Goal: Information Seeking & Learning: Check status

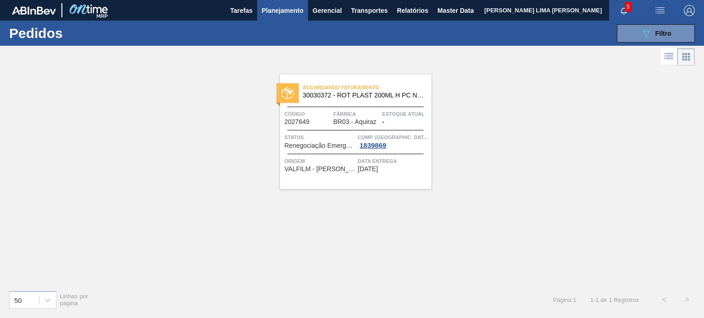
click at [276, 16] on button "Planejamento" at bounding box center [282, 10] width 51 height 21
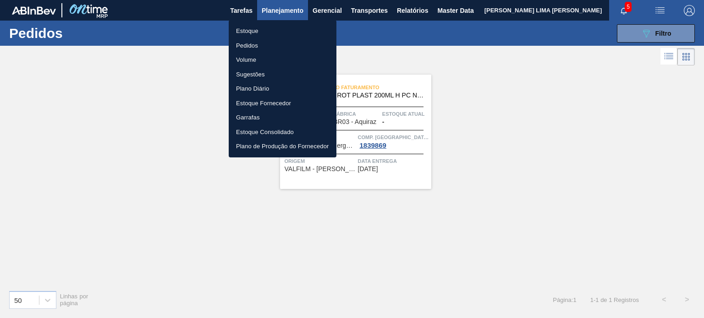
click at [260, 30] on li "Estoque" at bounding box center [283, 31] width 108 height 15
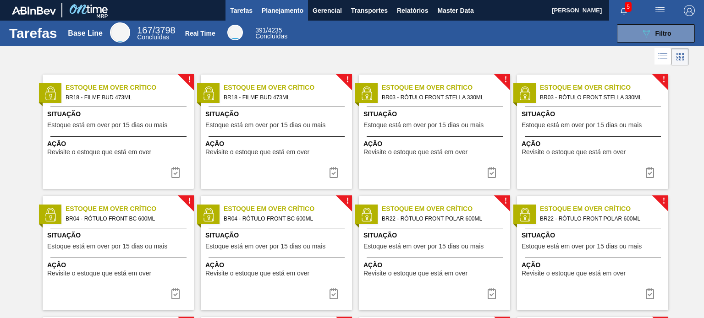
click at [302, 12] on button "Planejamento" at bounding box center [282, 10] width 51 height 21
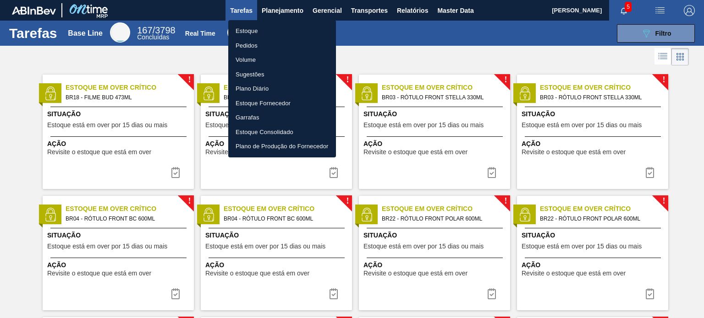
click at [273, 28] on li "Estoque" at bounding box center [282, 31] width 108 height 15
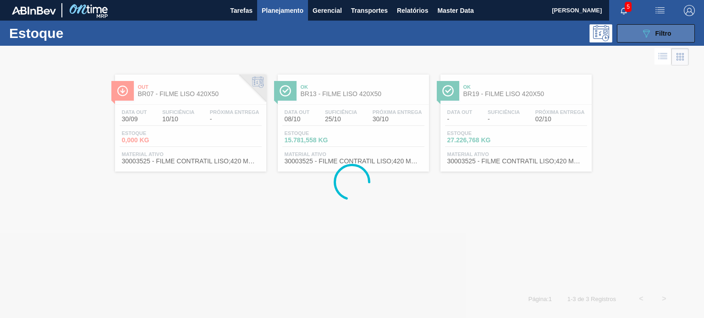
click at [653, 29] on div "089F7B8B-B2A5-4AFE-B5C0-19BA573D28AC Filtro" at bounding box center [655, 33] width 31 height 11
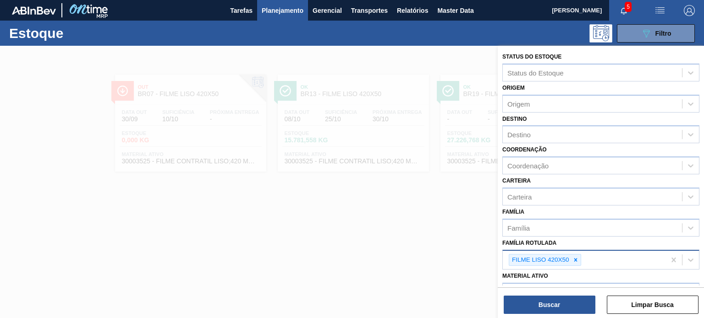
click at [573, 259] on icon at bounding box center [575, 260] width 6 height 6
paste Rotulada "ROLHA PLÁSTICA PC SHORT"
type Rotulada "ROLHA PLÁSTICA PC SHORT"
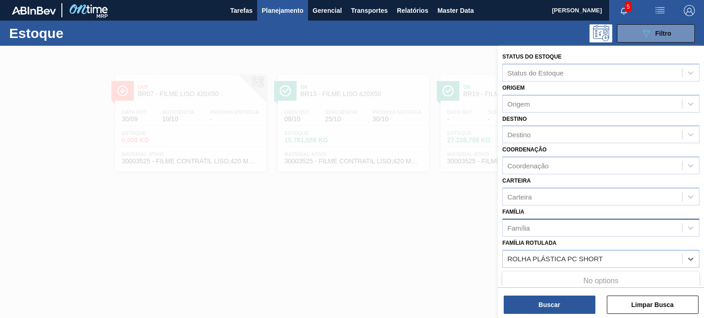
scroll to position [92, 0]
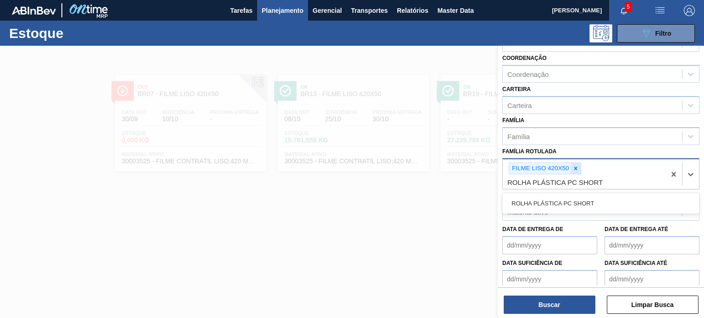
click at [579, 166] on div at bounding box center [575, 168] width 10 height 11
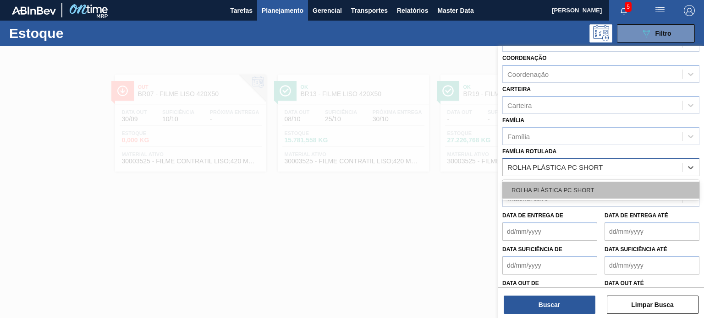
click at [576, 191] on div "ROLHA PLÁSTICA PC SHORT" at bounding box center [600, 190] width 197 height 17
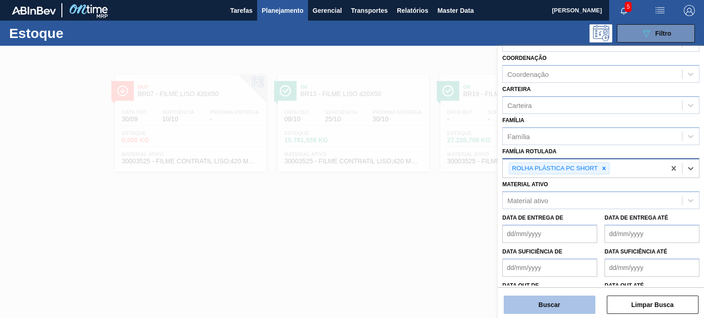
click at [553, 296] on button "Buscar" at bounding box center [549, 305] width 92 height 18
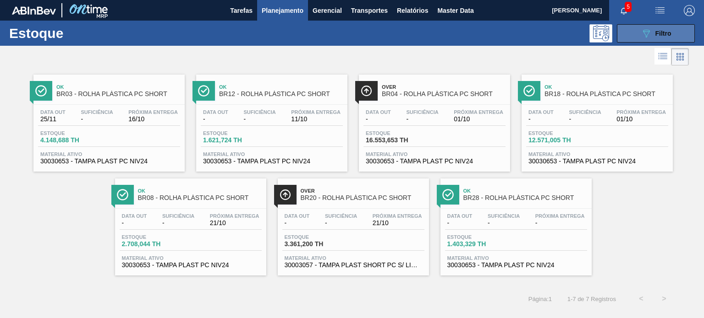
click at [638, 38] on button "089F7B8B-B2A5-4AFE-B5C0-19BA573D28AC Filtro" at bounding box center [656, 33] width 78 height 18
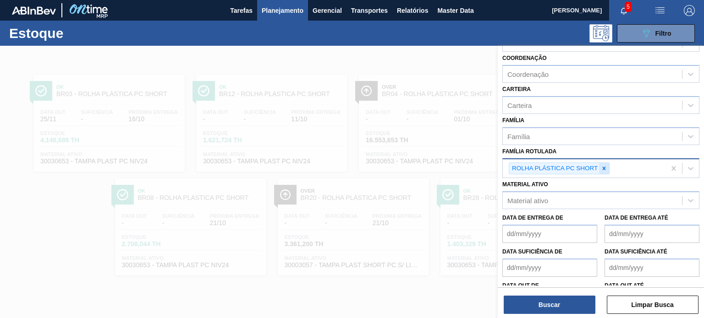
click at [603, 167] on icon at bounding box center [603, 168] width 3 height 3
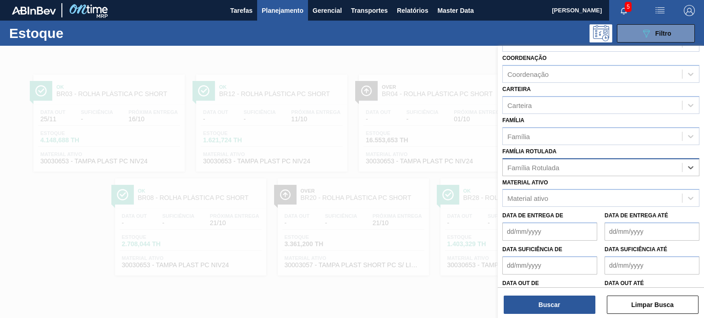
paste Rotulada "ROLHA PLÁSTICA GATORADE NORMAL"
type Rotulada "ROLHA PLÁSTICA GATORADE NORMAL"
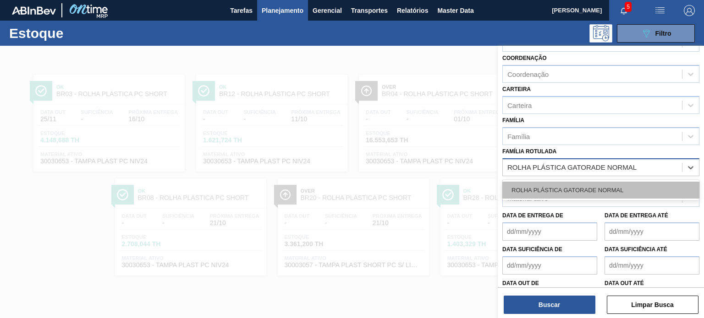
click at [594, 187] on div "ROLHA PLÁSTICA GATORADE NORMAL" at bounding box center [600, 190] width 197 height 17
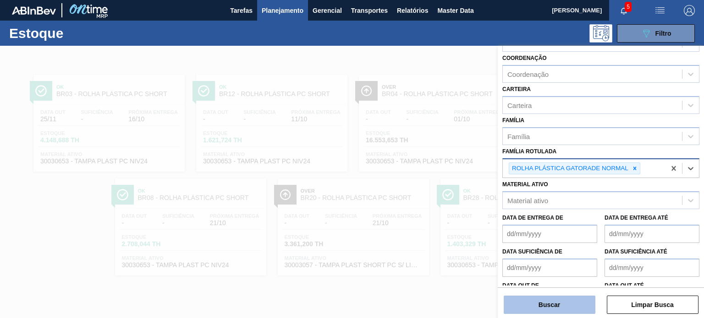
click at [568, 305] on button "Buscar" at bounding box center [549, 305] width 92 height 18
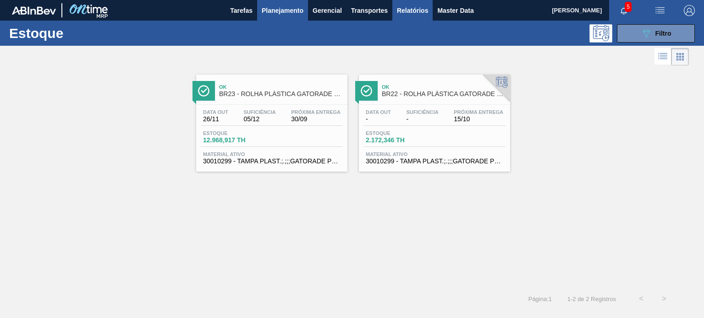
click at [423, 10] on span "Relatórios" at bounding box center [412, 10] width 31 height 11
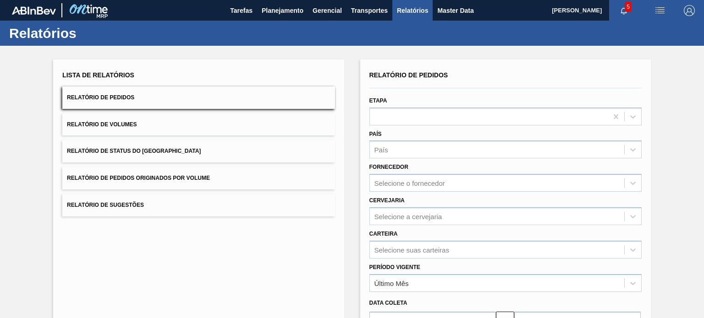
click at [149, 146] on button "Relatório de Status do Estoque" at bounding box center [198, 151] width 272 height 22
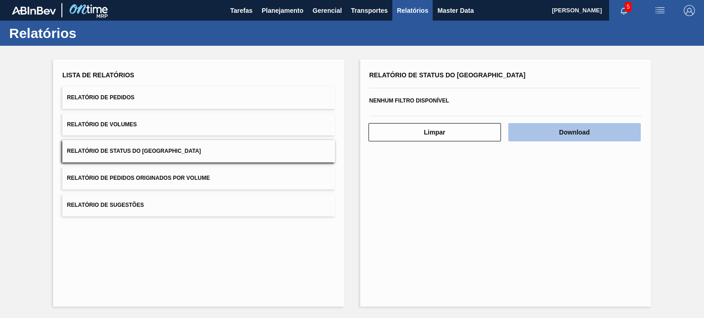
click at [554, 130] on button "Download" at bounding box center [574, 132] width 132 height 18
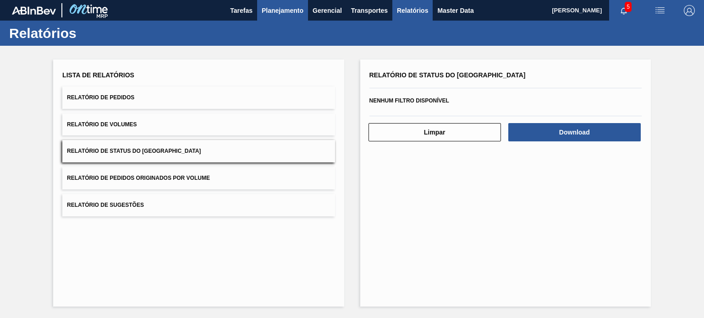
click at [285, 9] on span "Planejamento" at bounding box center [283, 10] width 42 height 11
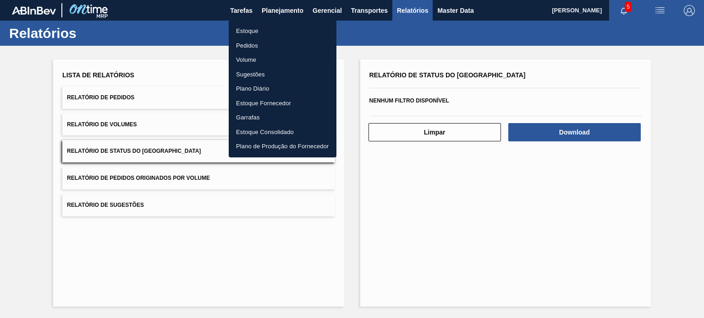
click at [277, 23] on ul "Estoque Pedidos Volume Sugestões Plano Diário Estoque Fornecedor Garrafas Estoq…" at bounding box center [283, 88] width 108 height 137
click at [277, 26] on li "Estoque" at bounding box center [283, 31] width 108 height 15
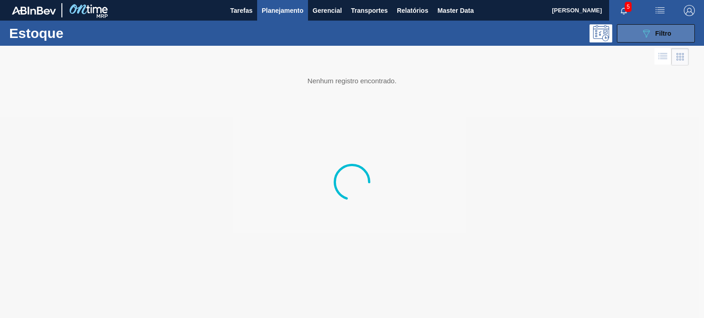
click at [657, 38] on div "089F7B8B-B2A5-4AFE-B5C0-19BA573D28AC Filtro" at bounding box center [655, 33] width 31 height 11
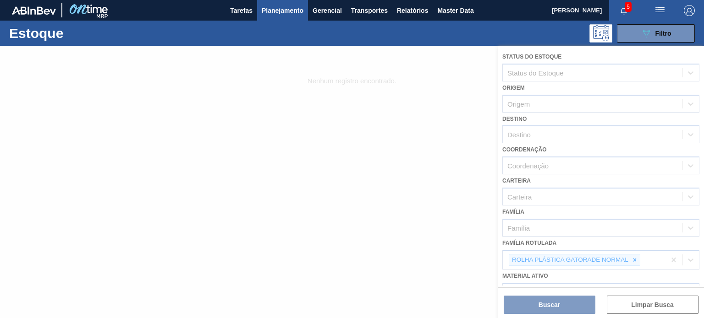
click at [633, 258] on div at bounding box center [352, 182] width 704 height 273
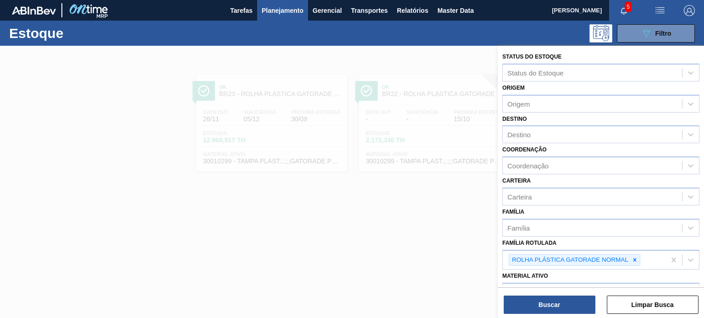
click at [633, 258] on icon at bounding box center [634, 260] width 6 height 6
paste Rotulada "ROLHA PLÁSTICA PC NORMAL"
type Rotulada "ROLHA PLÁSTICA PC NORMAL"
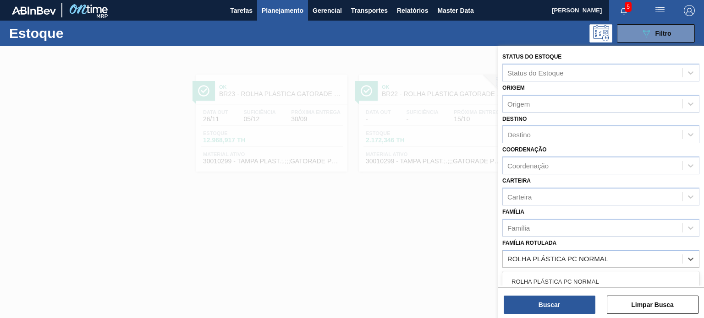
click at [582, 275] on div "ROLHA PLÁSTICA PC NORMAL" at bounding box center [600, 281] width 197 height 17
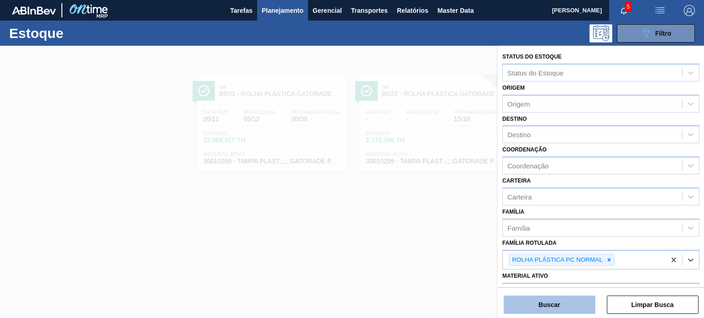
click at [570, 307] on button "Buscar" at bounding box center [549, 305] width 92 height 18
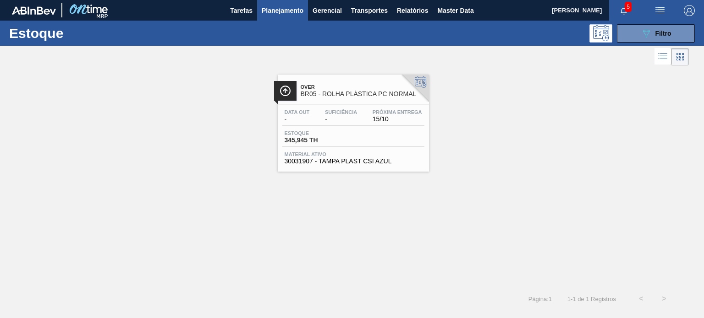
click at [368, 128] on div "Data out - Suficiência - Próxima Entrega 15/10 Estoque 345,945 TH Material ativ…" at bounding box center [353, 136] width 151 height 62
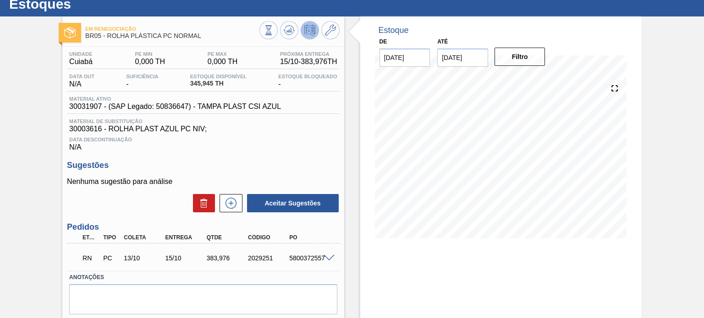
scroll to position [75, 0]
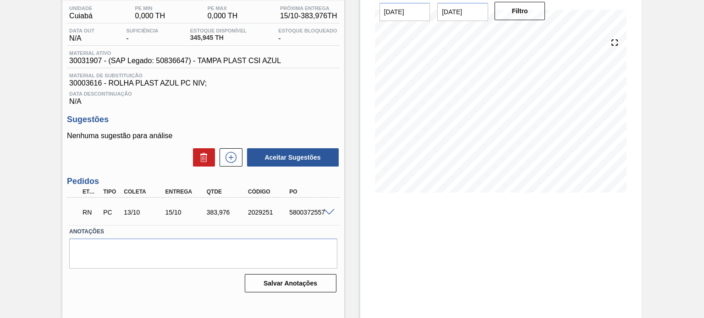
click at [330, 210] on span at bounding box center [328, 212] width 11 height 7
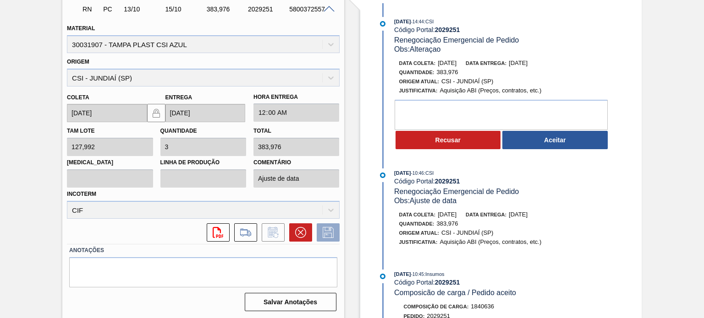
scroll to position [233, 0]
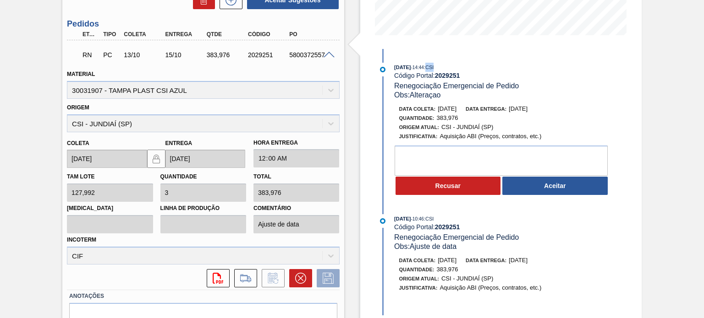
drag, startPoint x: 437, startPoint y: 69, endPoint x: 450, endPoint y: 69, distance: 12.4
click at [450, 69] on div "26/09/2025 - 14:44 : CSI" at bounding box center [503, 67] width 218 height 9
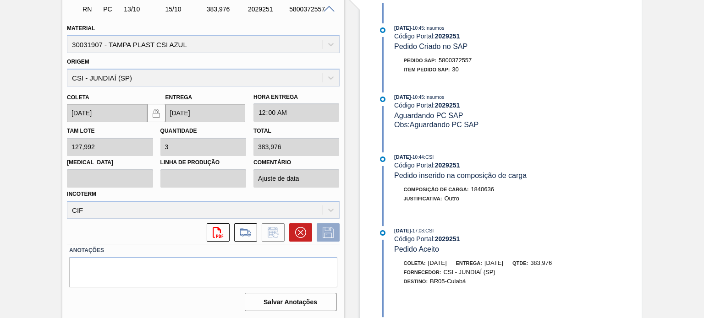
scroll to position [453, 0]
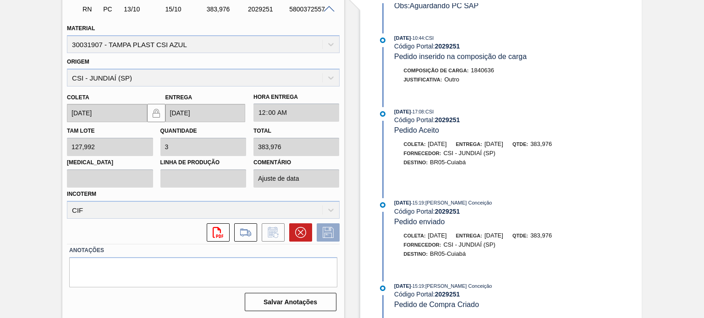
drag, startPoint x: 394, startPoint y: 199, endPoint x: 418, endPoint y: 199, distance: 23.8
click at [418, 199] on div "11/09/2025 - 15:19 : Aline Aparecida Conceição" at bounding box center [503, 202] width 218 height 9
click at [418, 201] on span "- 15:19" at bounding box center [417, 203] width 13 height 5
click at [410, 200] on span "11/09/2025" at bounding box center [402, 202] width 16 height 5
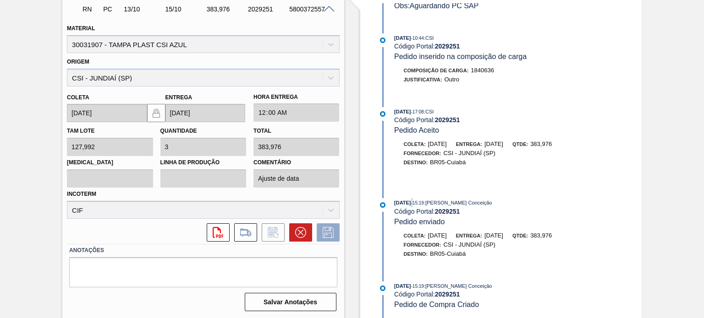
click at [410, 200] on span "11/09/2025" at bounding box center [402, 202] width 16 height 5
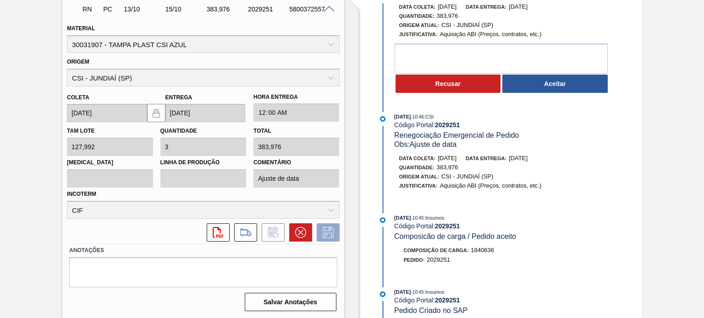
scroll to position [46, 0]
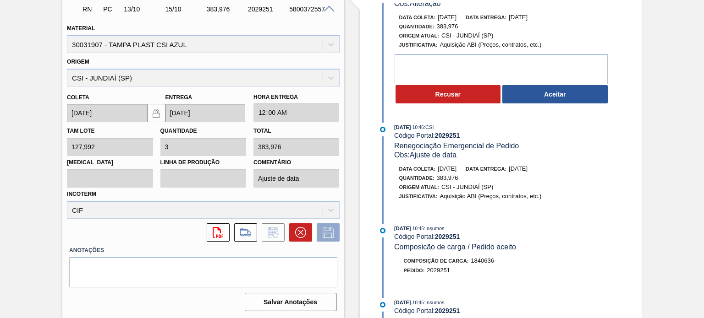
click at [527, 169] on span "[DATE]" at bounding box center [517, 168] width 19 height 7
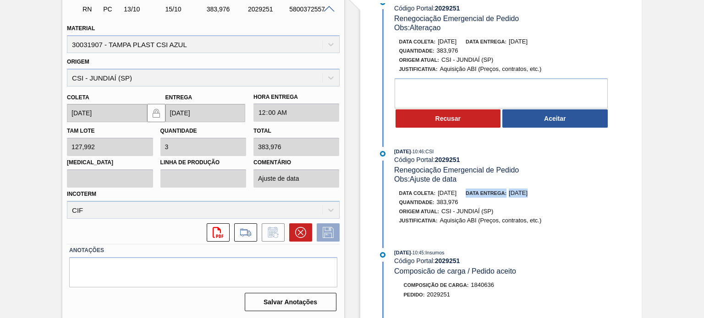
scroll to position [0, 0]
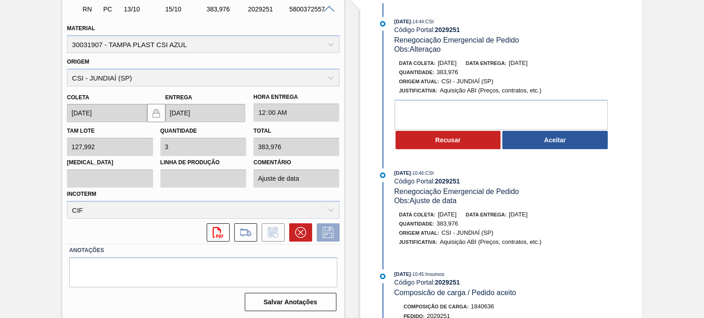
click at [527, 60] on span "[DATE]" at bounding box center [517, 63] width 19 height 7
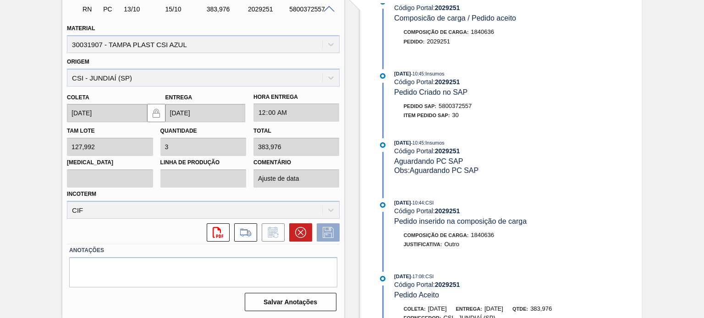
scroll to position [453, 0]
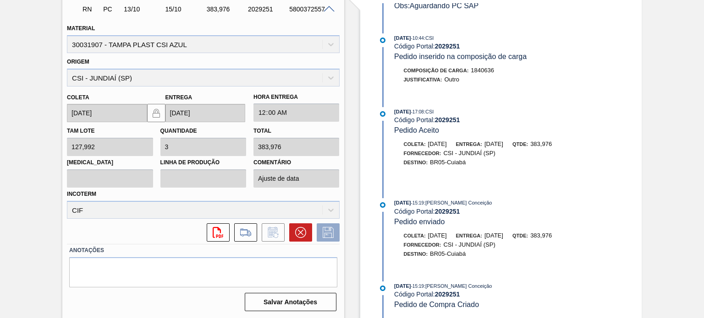
click at [503, 237] on div "Entrega: 10/10/2025" at bounding box center [479, 235] width 47 height 9
click at [503, 236] on span "10/10/2025" at bounding box center [493, 235] width 19 height 7
click at [503, 235] on span "10/10/2025" at bounding box center [493, 235] width 19 height 7
click at [400, 202] on span "11/09/2025" at bounding box center [402, 202] width 16 height 5
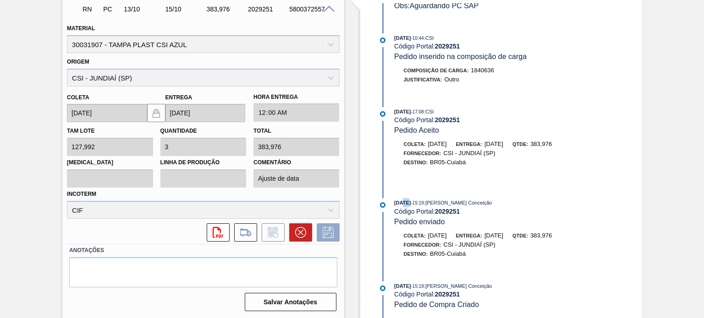
click at [400, 202] on span "11/09/2025" at bounding box center [402, 202] width 16 height 5
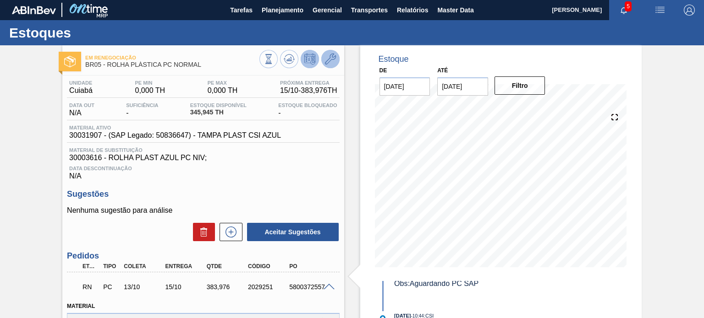
scroll to position [0, 0]
click at [330, 63] on icon at bounding box center [330, 59] width 11 height 11
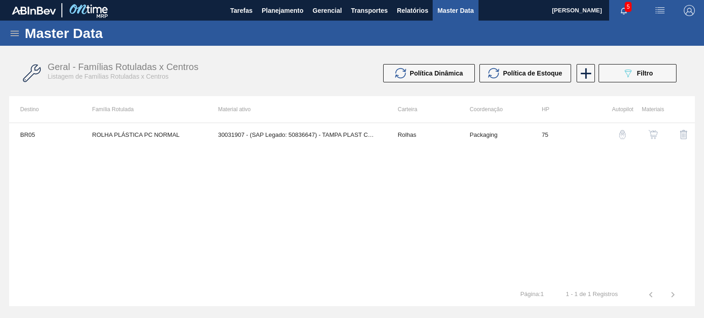
click at [654, 135] on img "button" at bounding box center [652, 134] width 9 height 9
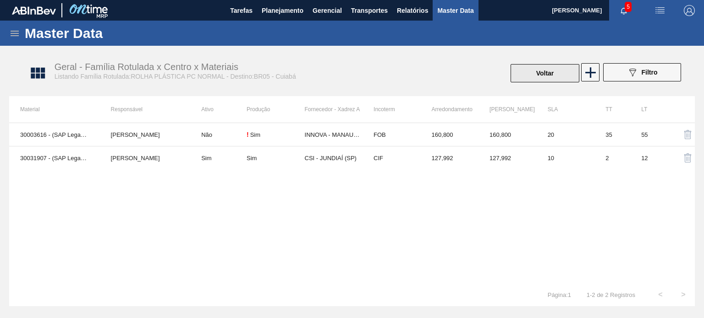
click at [527, 70] on button "Voltar" at bounding box center [544, 73] width 69 height 18
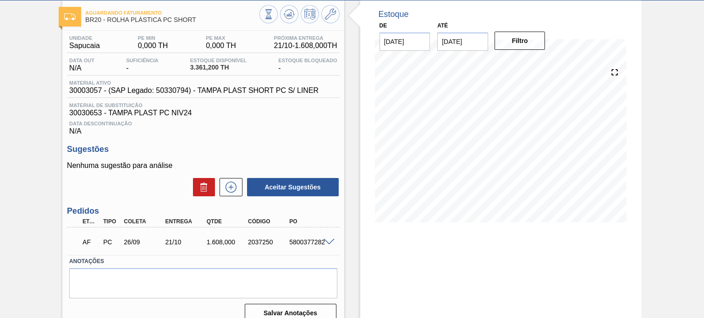
scroll to position [29, 0]
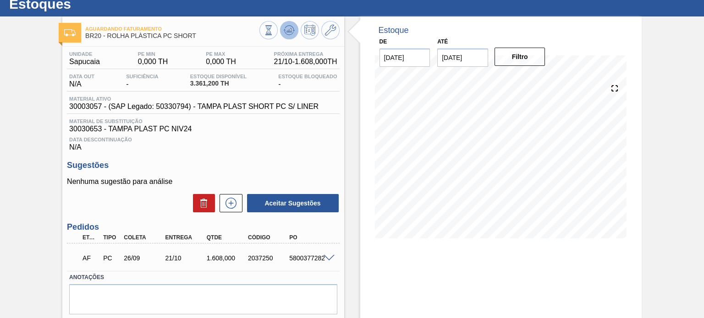
click at [290, 29] on icon at bounding box center [290, 30] width 1 height 4
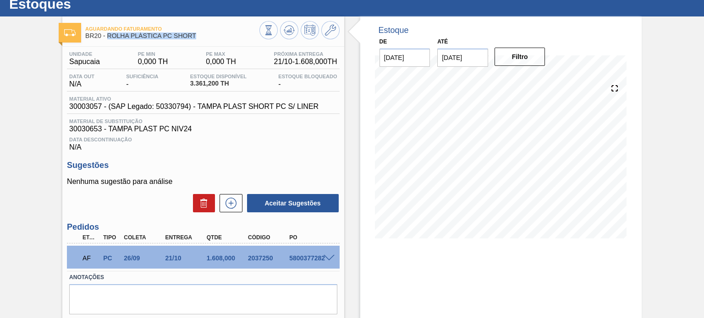
drag, startPoint x: 196, startPoint y: 35, endPoint x: 108, endPoint y: 38, distance: 88.0
click at [108, 38] on span "BR20 - ROLHA PLÁSTICA PC SHORT" at bounding box center [172, 36] width 174 height 7
copy span "ROLHA PLÁSTICA PC SHORT"
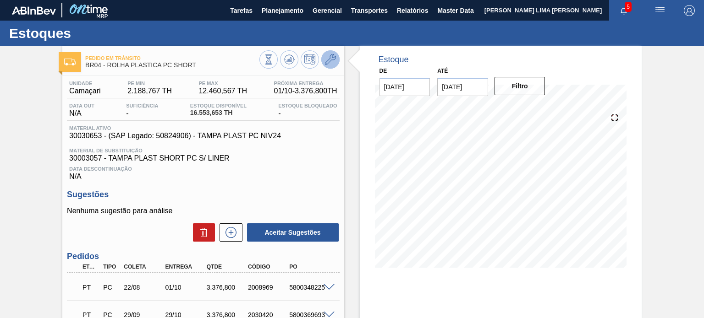
click at [329, 67] on button at bounding box center [330, 59] width 18 height 18
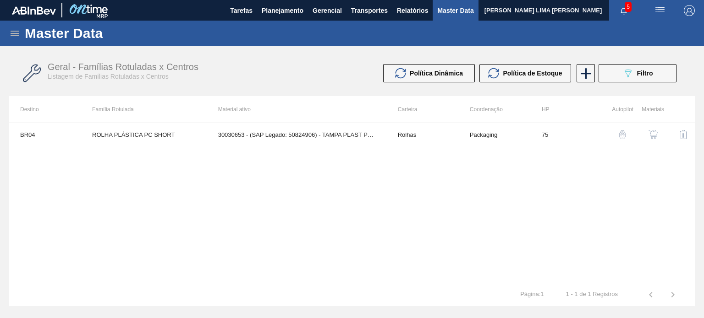
click at [653, 138] on img "button" at bounding box center [652, 134] width 9 height 9
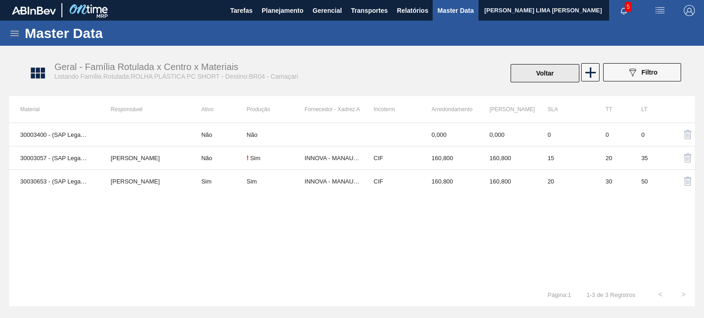
click at [533, 77] on button "Voltar" at bounding box center [544, 73] width 69 height 18
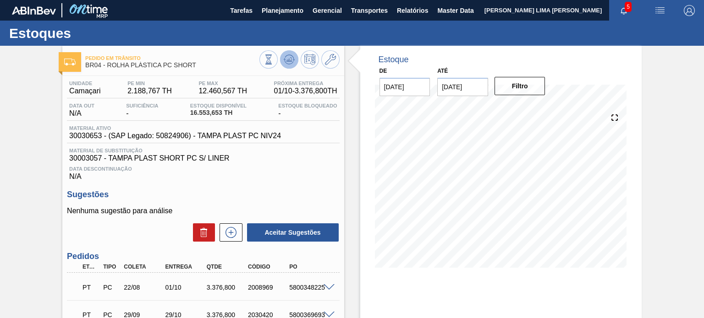
click at [293, 60] on icon at bounding box center [289, 59] width 11 height 11
